Goal: Task Accomplishment & Management: Manage account settings

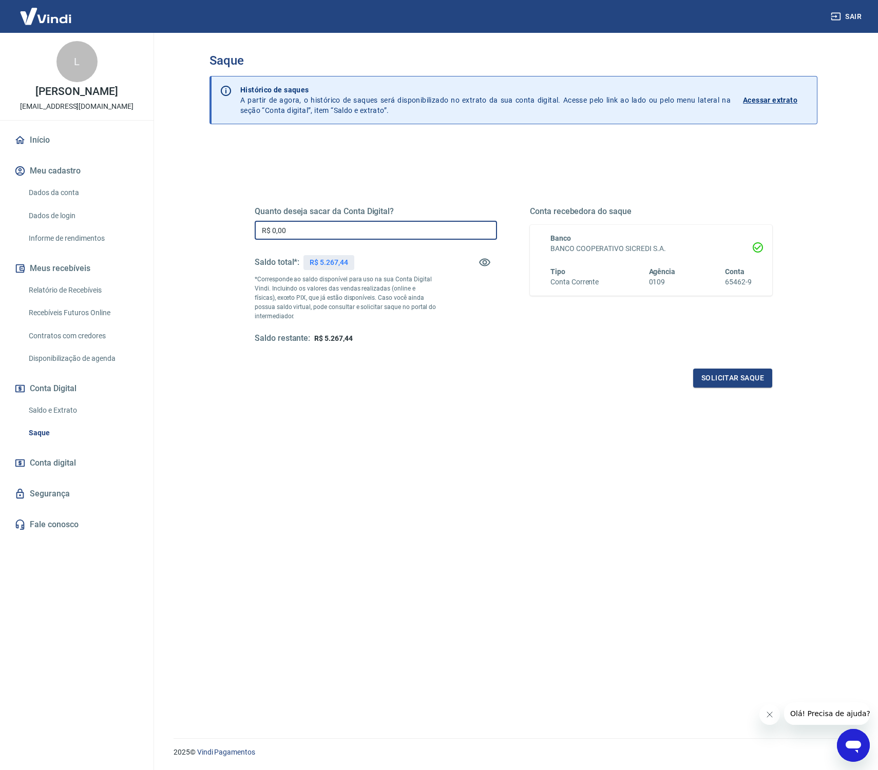
click at [329, 237] on input "R$ 0,00" at bounding box center [376, 230] width 242 height 19
click at [339, 232] on input "R$ 0,00" at bounding box center [376, 230] width 242 height 19
type input "R$ 5.267,44"
click at [742, 375] on button "Solicitar saque" at bounding box center [732, 378] width 79 height 19
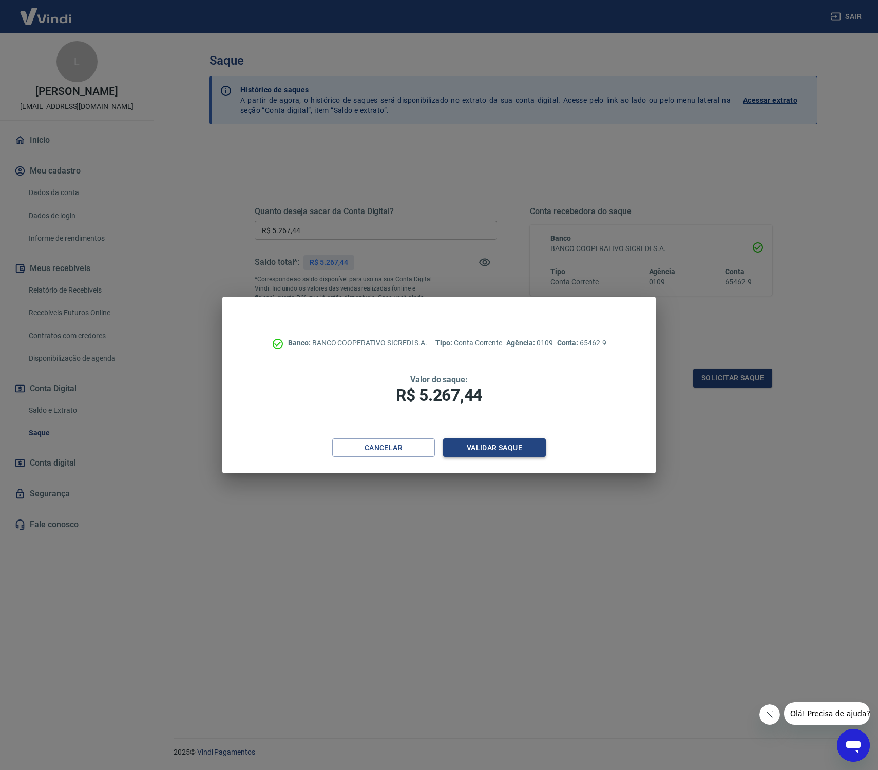
click at [488, 445] on button "Validar saque" at bounding box center [494, 447] width 103 height 19
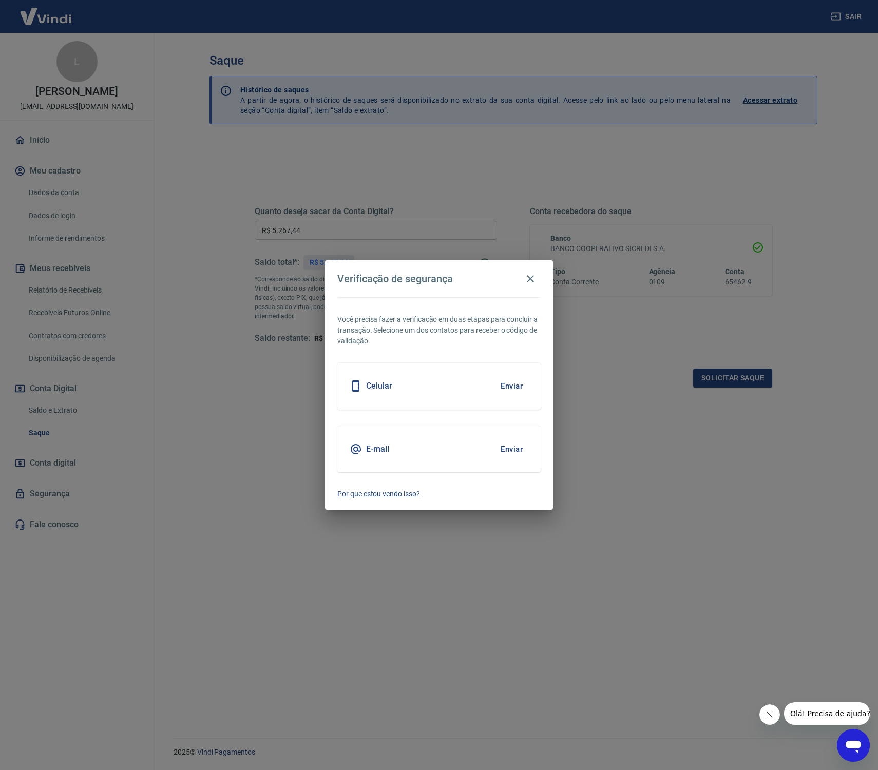
click at [517, 378] on button "Enviar" at bounding box center [511, 386] width 33 height 22
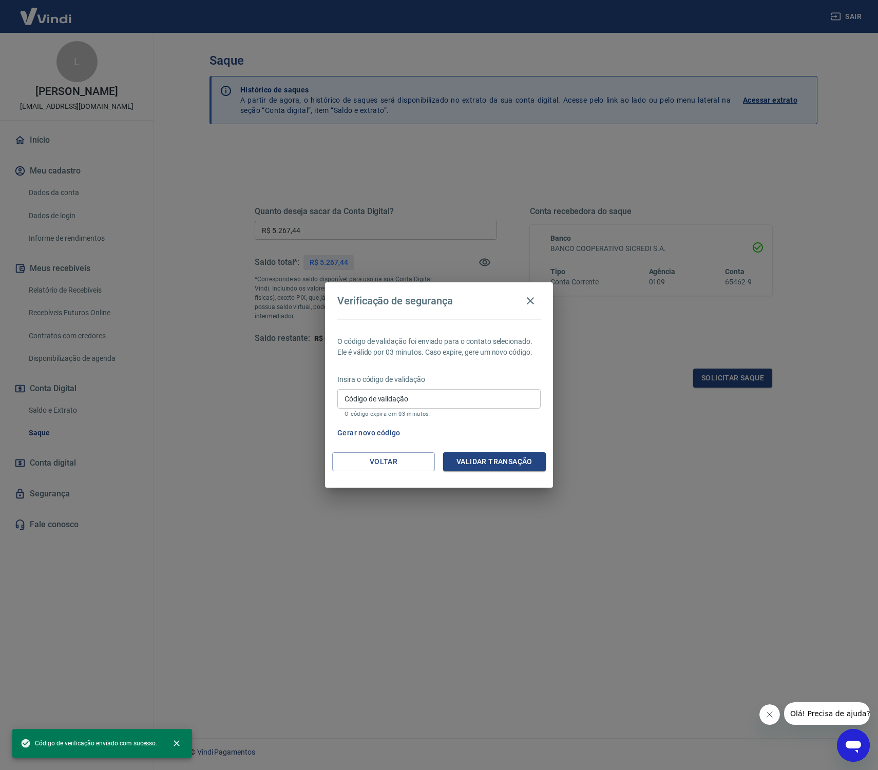
click at [421, 406] on input "Código de validação" at bounding box center [438, 398] width 203 height 19
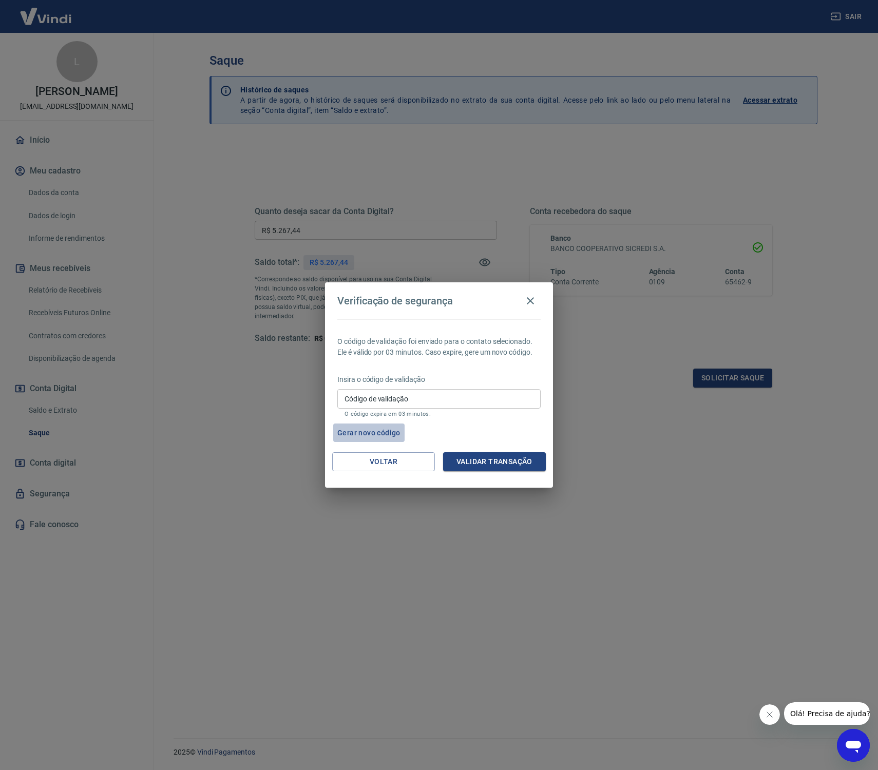
click at [367, 428] on button "Gerar novo código" at bounding box center [368, 433] width 71 height 19
click at [395, 395] on div "Código de validação Código de validação O código expira em 03 minutos." at bounding box center [438, 403] width 203 height 28
click at [470, 465] on button "Validar transação" at bounding box center [494, 461] width 103 height 19
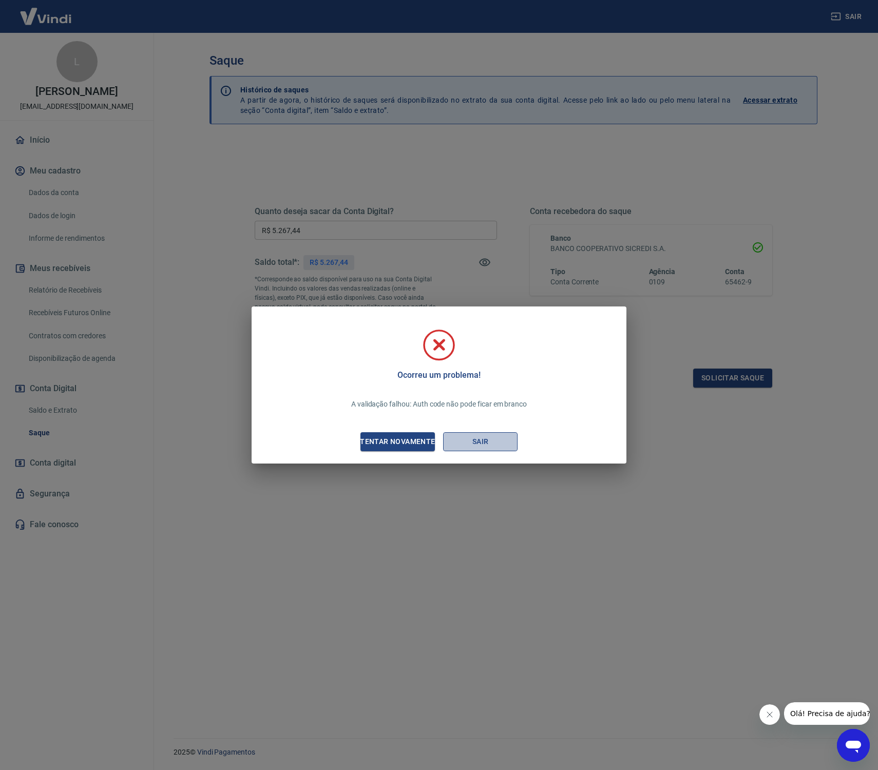
click at [466, 439] on button "Sair" at bounding box center [480, 441] width 74 height 19
